Goal: Task Accomplishment & Management: Manage account settings

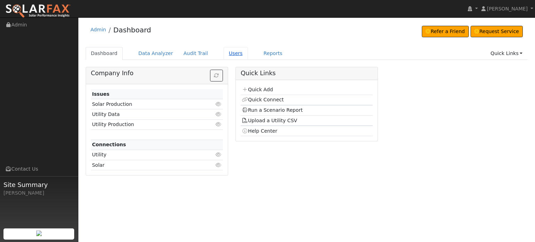
click at [224, 53] on link "Users" at bounding box center [236, 53] width 24 height 13
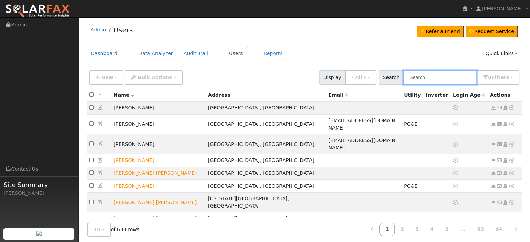
click at [432, 80] on input "text" at bounding box center [440, 77] width 74 height 14
paste input "[PERSON_NAME]"
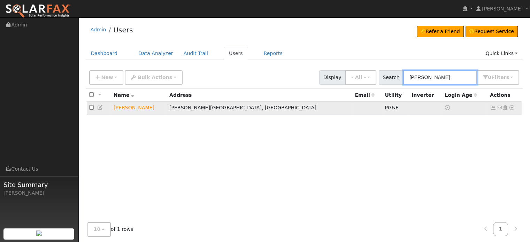
type input "Diana Kingsbury"
click at [510, 107] on icon at bounding box center [512, 107] width 6 height 5
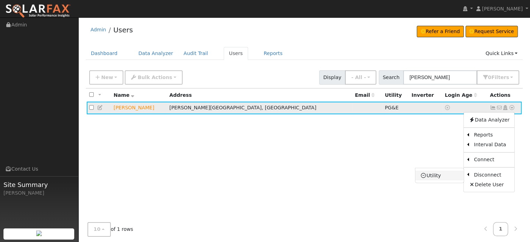
click at [433, 176] on link "Utility" at bounding box center [439, 176] width 48 height 10
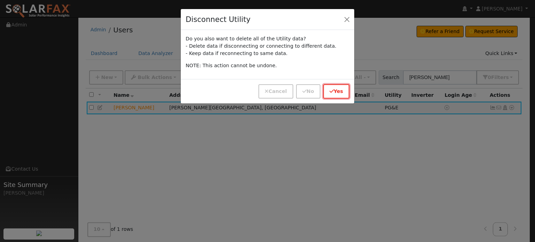
click at [340, 90] on button "Yes" at bounding box center [336, 91] width 26 height 14
